Goal: Task Accomplishment & Management: Manage account settings

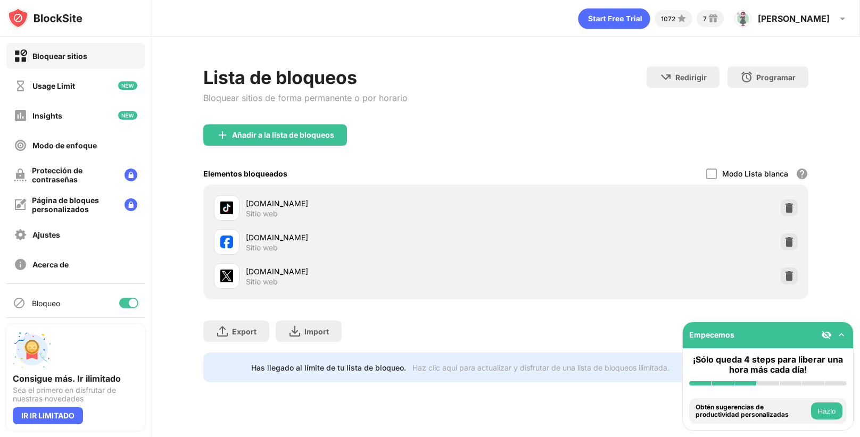
click at [780, 244] on div "facebook.com Sitio web" at bounding box center [506, 242] width 592 height 34
click at [792, 243] on img at bounding box center [789, 242] width 11 height 11
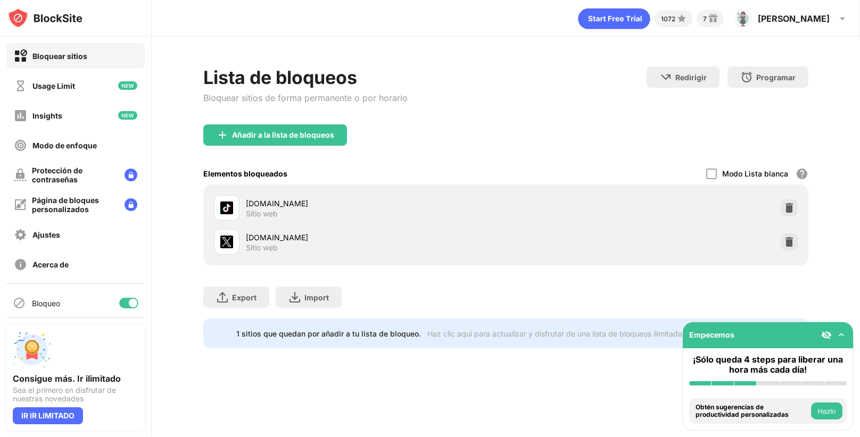
click at [792, 243] on img at bounding box center [789, 242] width 11 height 11
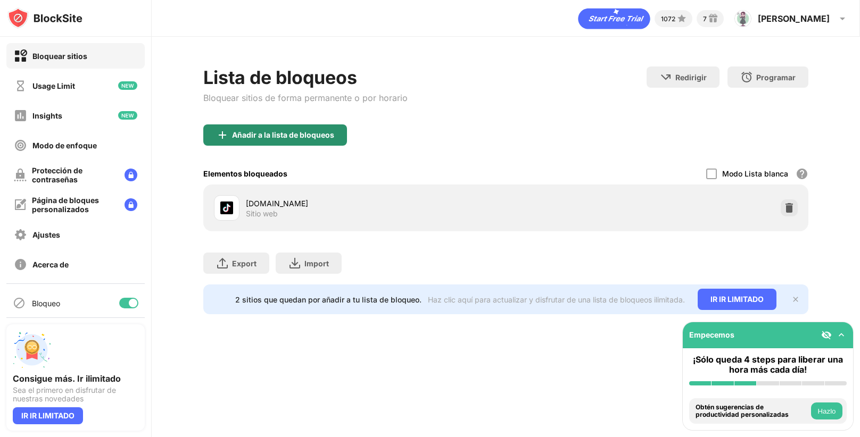
click at [295, 141] on div "Añadir a la lista de bloqueos" at bounding box center [275, 134] width 144 height 21
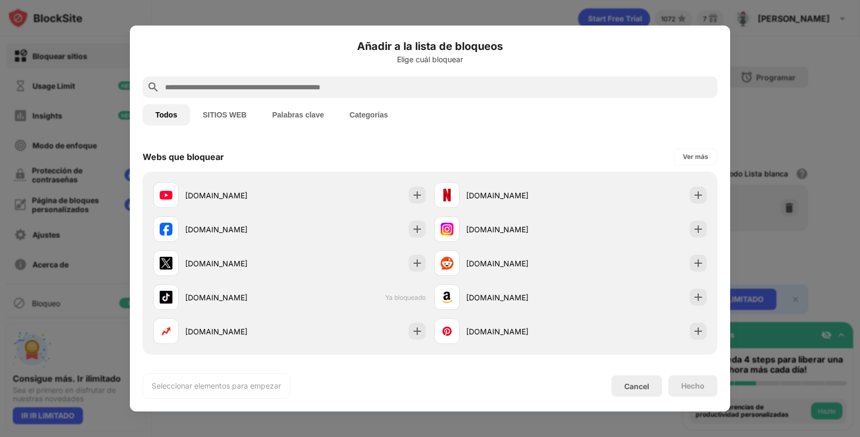
scroll to position [149, 0]
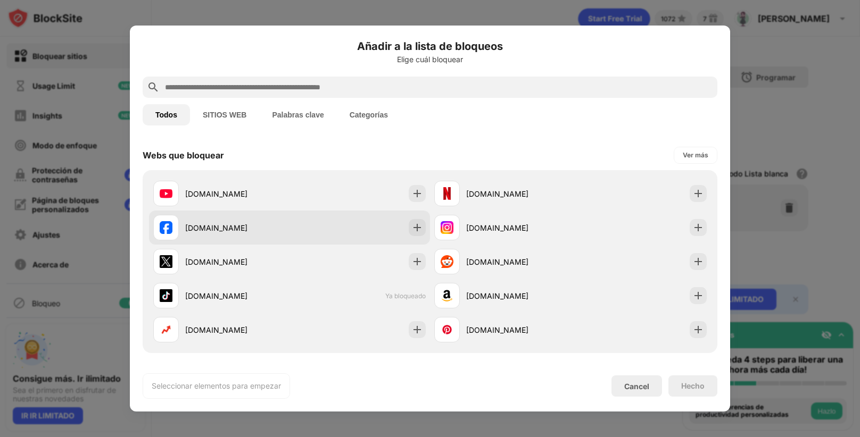
click at [278, 218] on div "[DOMAIN_NAME]" at bounding box center [221, 228] width 136 height 26
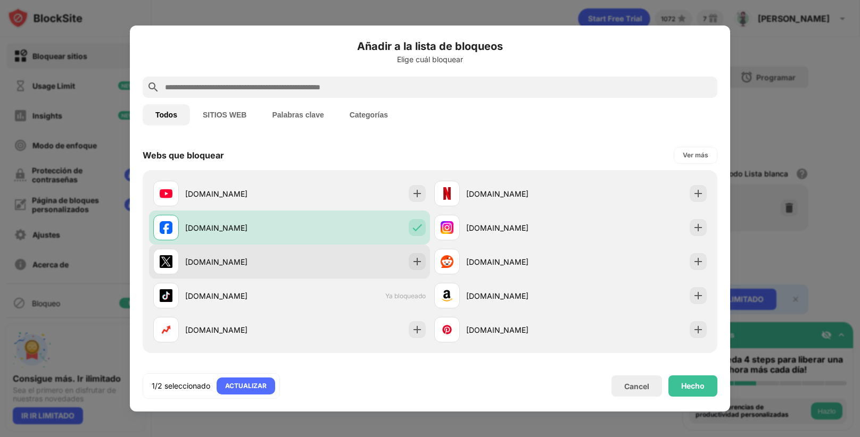
click at [297, 246] on div "[DOMAIN_NAME]" at bounding box center [289, 262] width 281 height 34
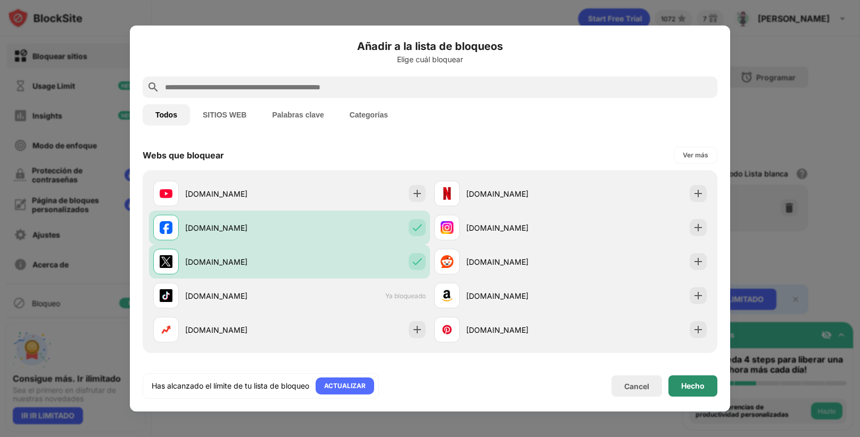
click at [678, 389] on div "Hecho" at bounding box center [692, 386] width 49 height 21
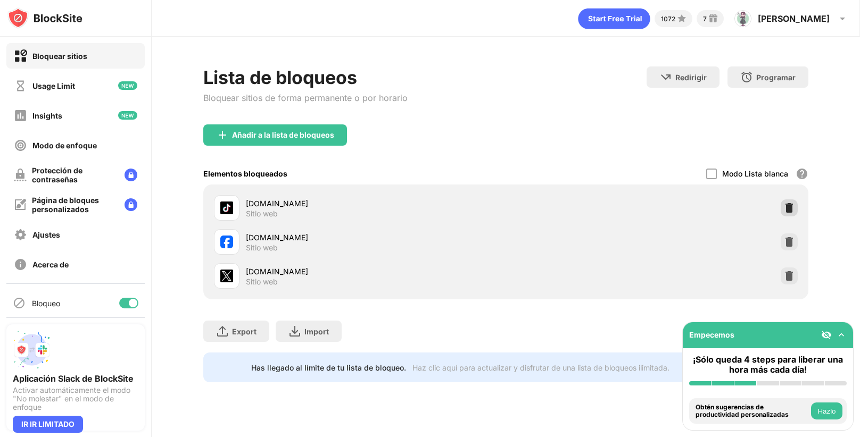
click at [795, 202] on div at bounding box center [788, 207] width 17 height 17
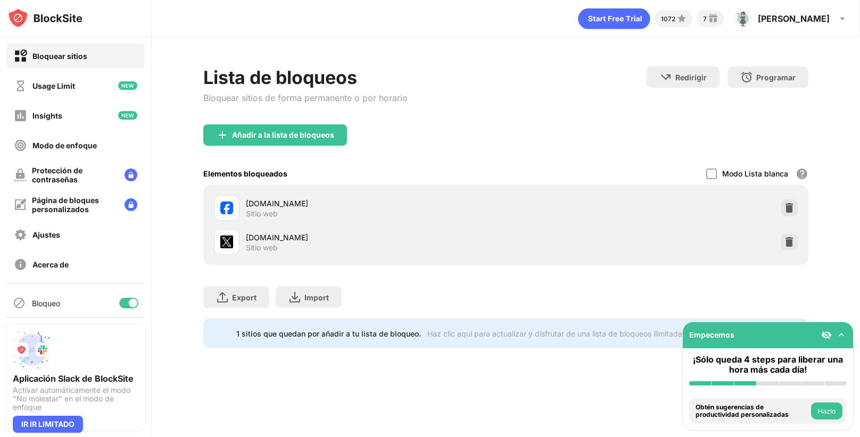
click at [795, 202] on div at bounding box center [788, 207] width 17 height 17
click at [795, 234] on div at bounding box center [788, 242] width 17 height 17
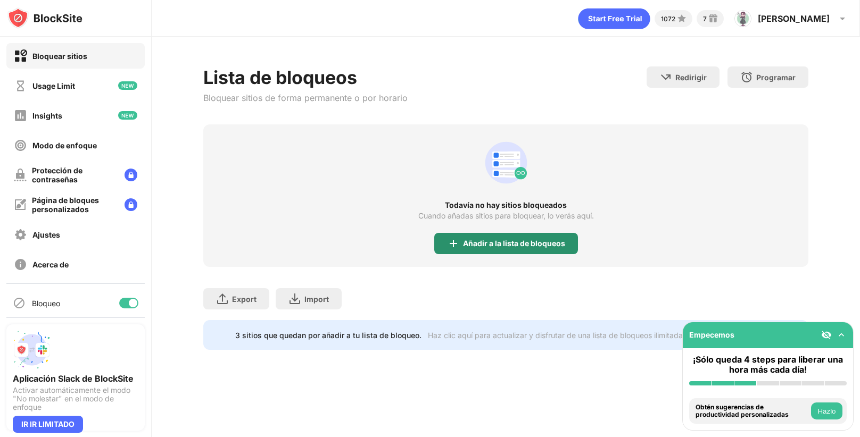
click at [516, 253] on div "Añadir a la lista de bloqueos" at bounding box center [506, 243] width 144 height 21
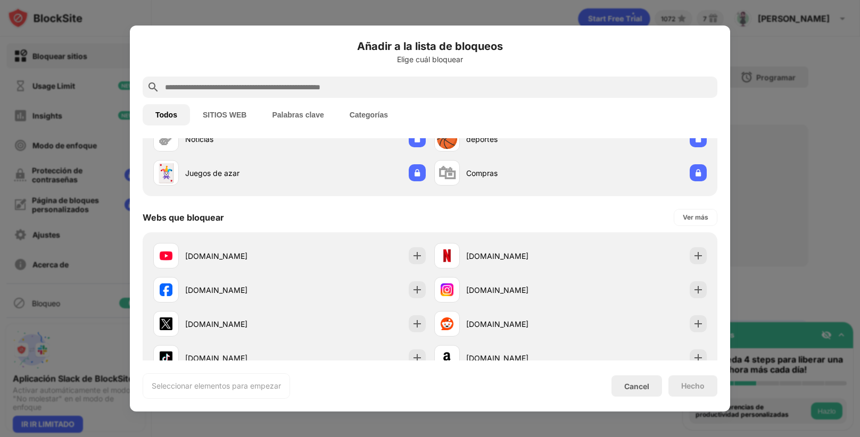
scroll to position [102, 0]
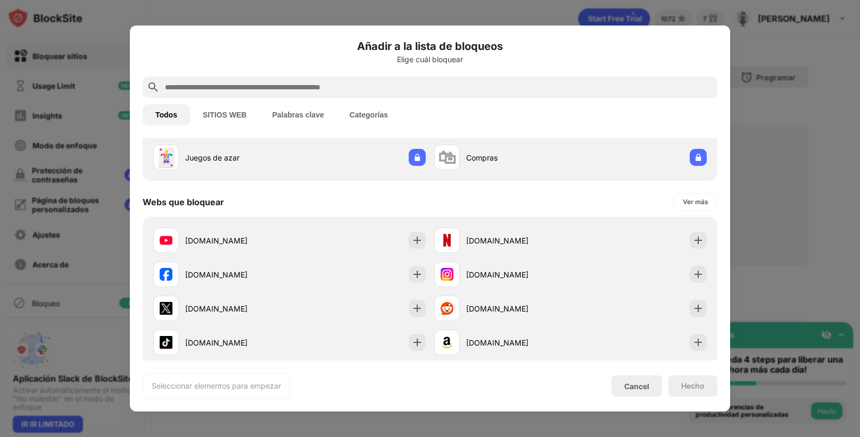
click at [252, 302] on div "[DOMAIN_NAME]" at bounding box center [221, 309] width 136 height 26
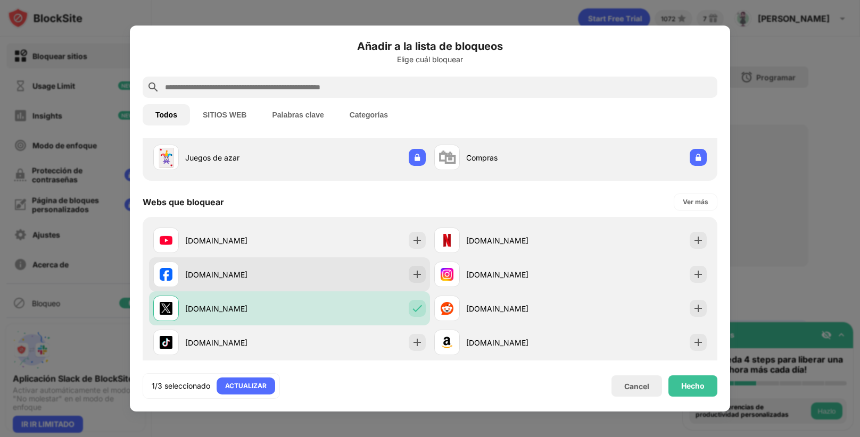
click at [249, 282] on div "[DOMAIN_NAME]" at bounding box center [221, 275] width 136 height 26
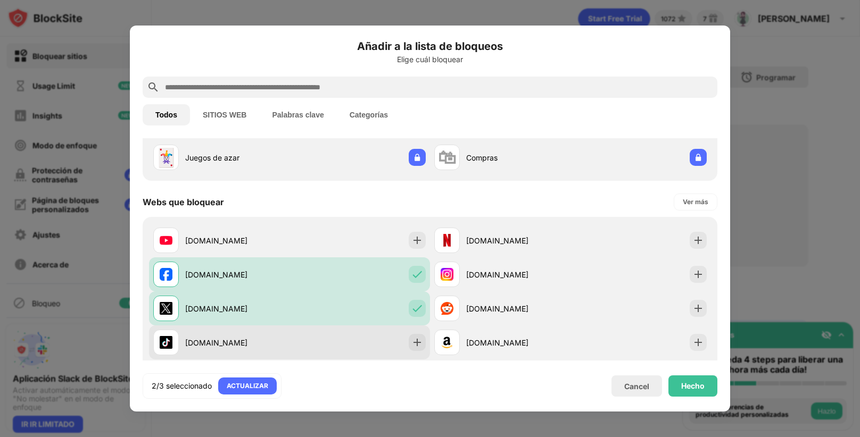
click at [320, 334] on div "[DOMAIN_NAME]" at bounding box center [289, 343] width 281 height 34
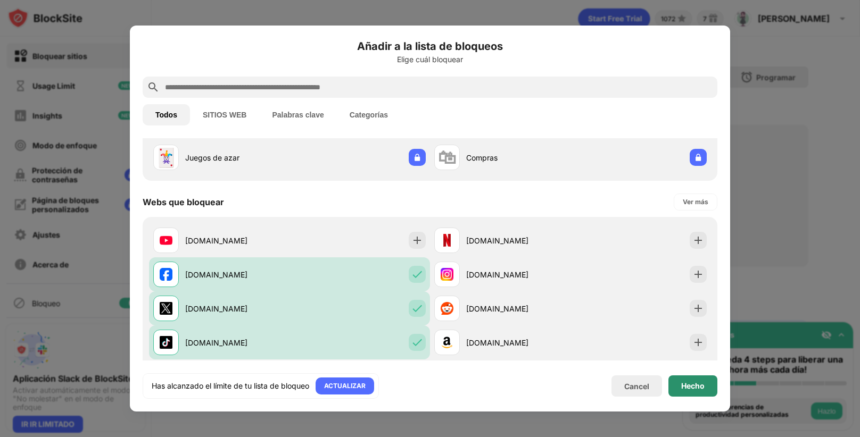
click at [699, 389] on div "Hecho" at bounding box center [692, 386] width 23 height 9
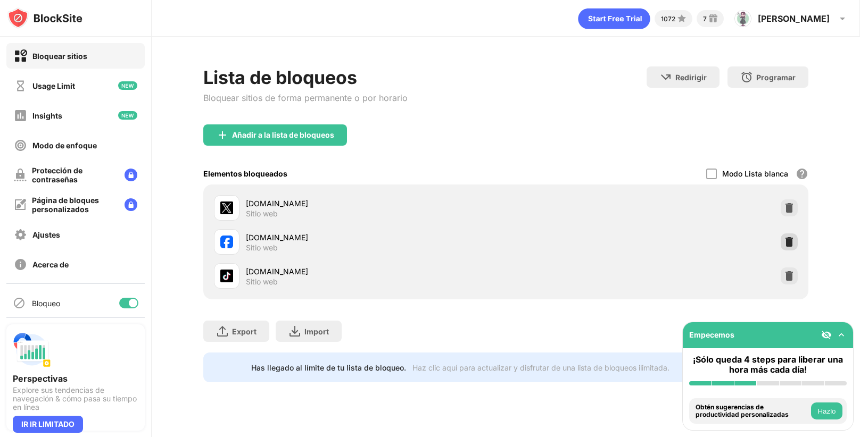
click at [783, 235] on div at bounding box center [788, 242] width 17 height 17
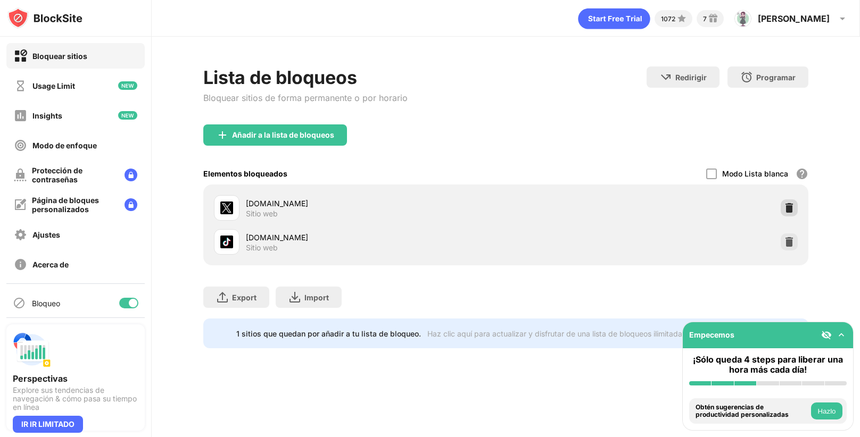
click at [793, 211] on img at bounding box center [789, 208] width 11 height 11
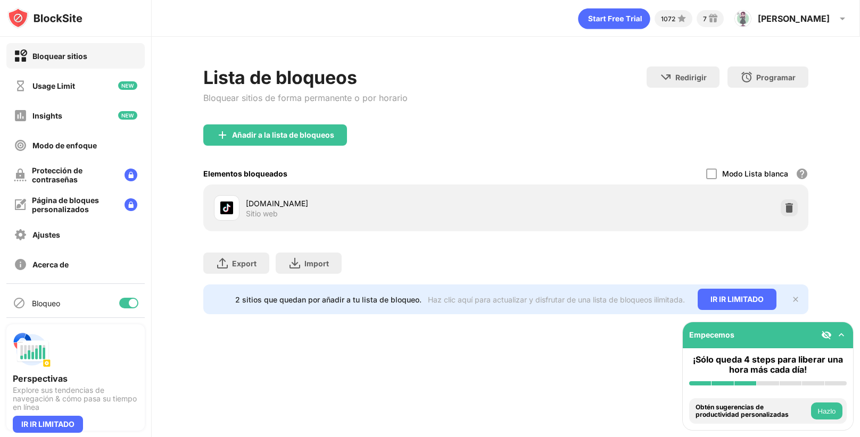
click at [318, 143] on div "Añadir a la lista de bloqueos" at bounding box center [275, 134] width 144 height 21
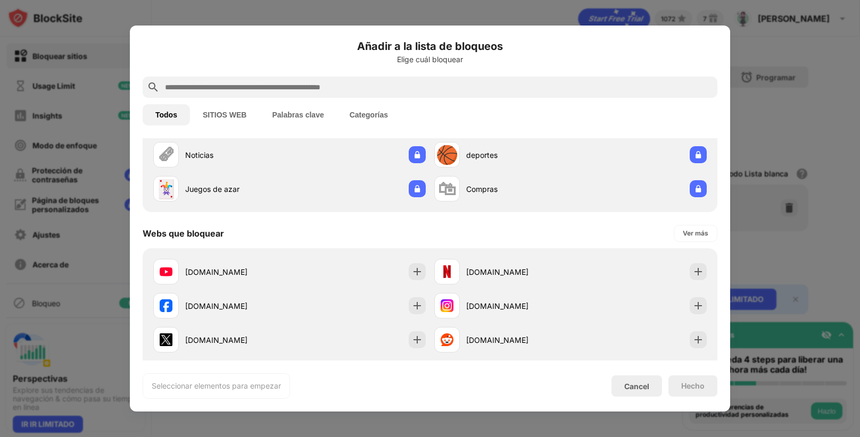
scroll to position [91, 0]
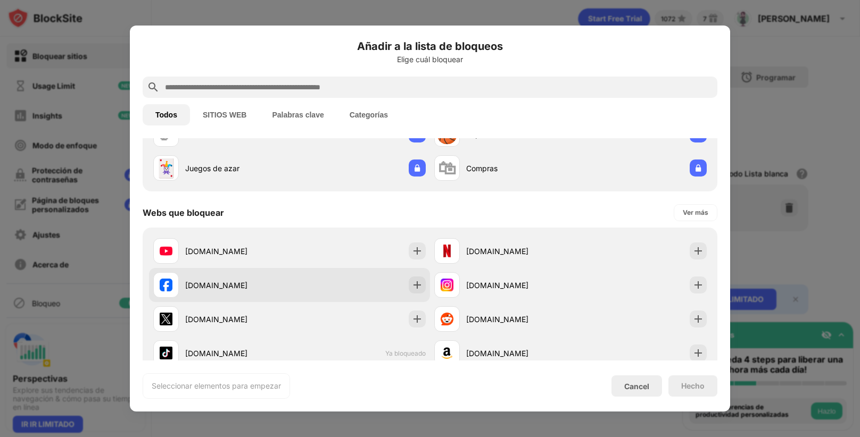
click at [409, 285] on div at bounding box center [417, 285] width 17 height 17
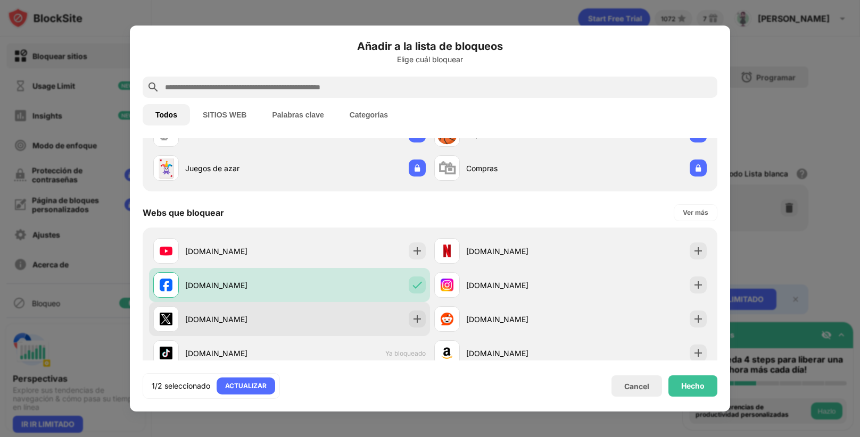
click at [417, 317] on img at bounding box center [417, 319] width 11 height 11
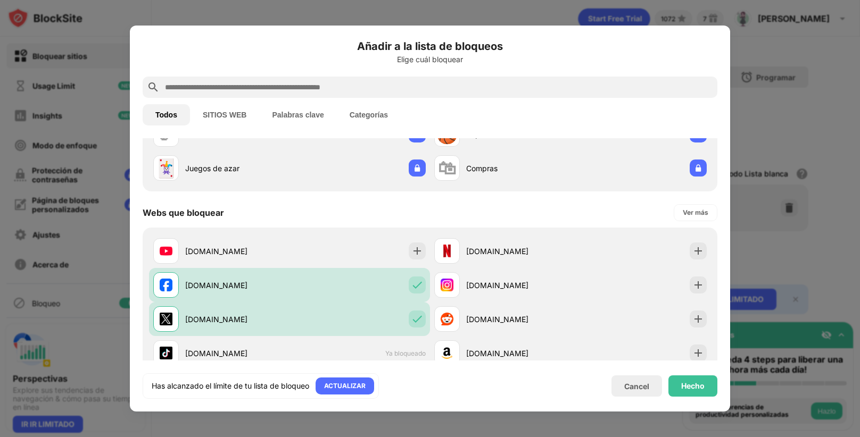
click at [694, 379] on div "Hecho" at bounding box center [692, 386] width 49 height 21
